Goal: Task Accomplishment & Management: Manage account settings

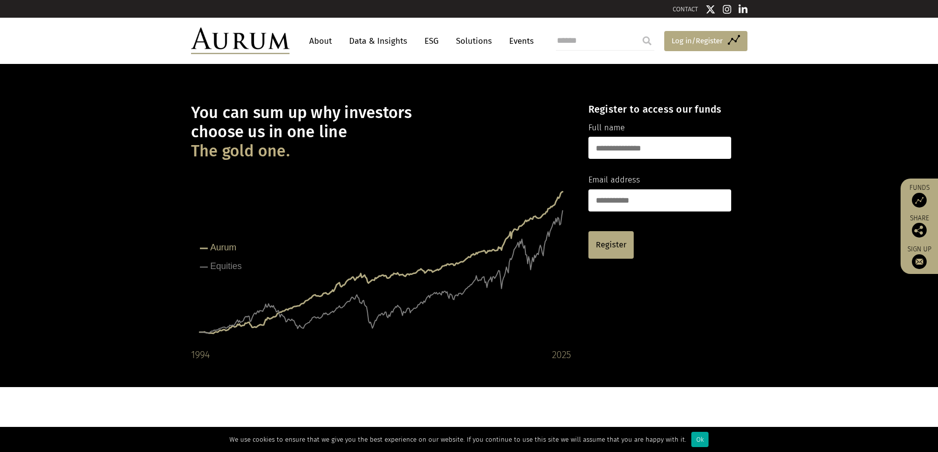
click at [681, 41] on span "Log in/Register" at bounding box center [696, 41] width 51 height 12
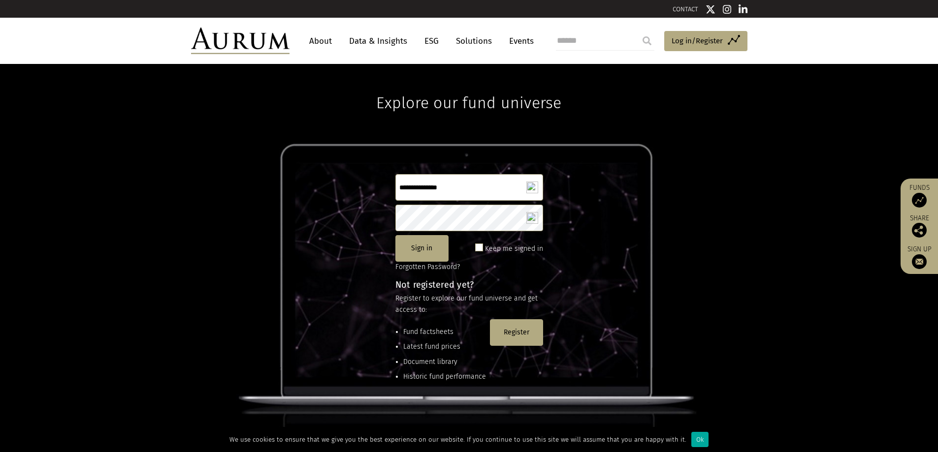
click at [417, 182] on input "text" at bounding box center [469, 187] width 148 height 27
type input "**********"
click at [425, 247] on button "Sign in" at bounding box center [421, 248] width 53 height 27
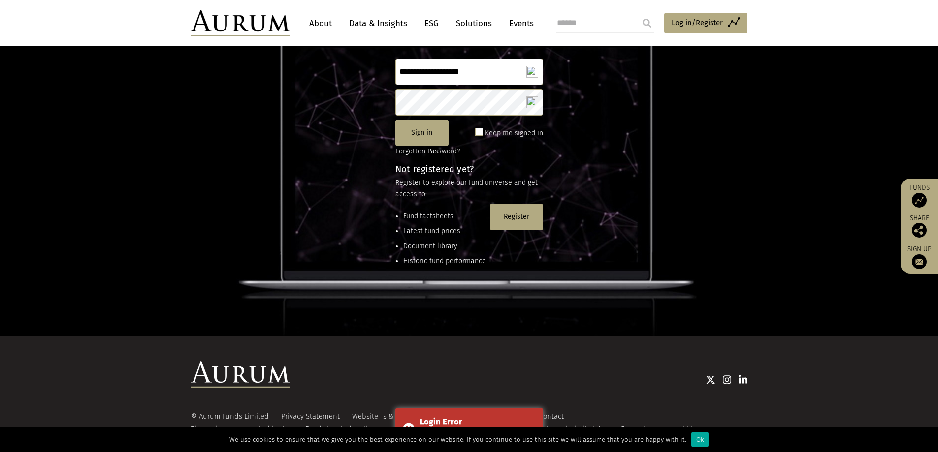
scroll to position [130, 0]
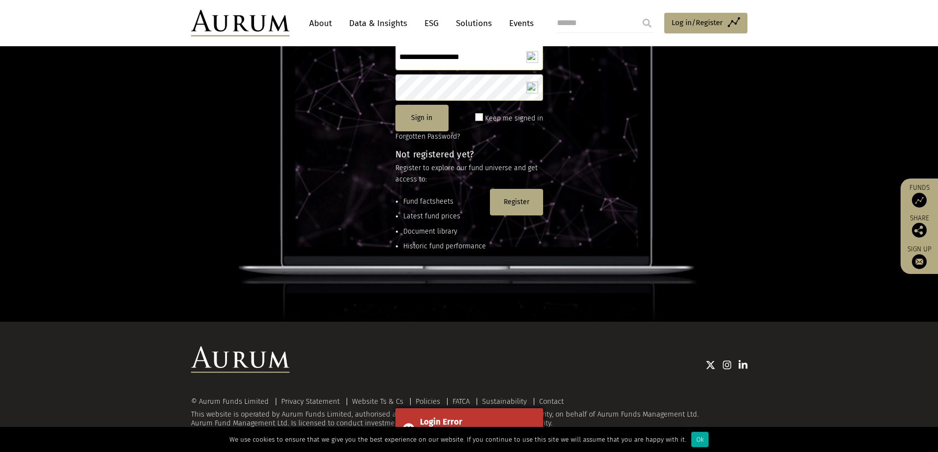
click at [520, 414] on div "Login Error Unknown user" at bounding box center [469, 429] width 148 height 41
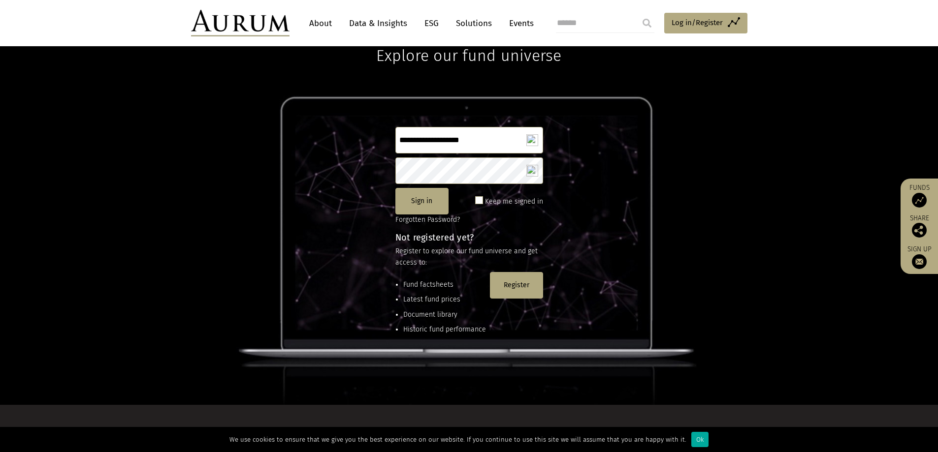
scroll to position [0, 0]
